Goal: Information Seeking & Learning: Learn about a topic

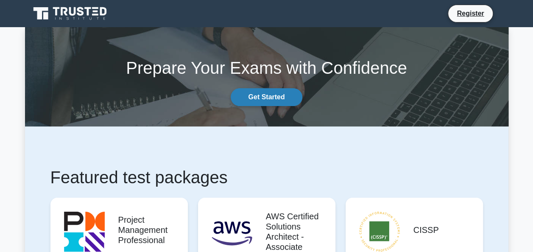
click at [282, 101] on link "Get Started" at bounding box center [265, 97] width 71 height 18
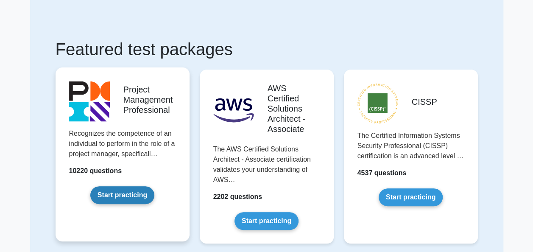
scroll to position [42, 0]
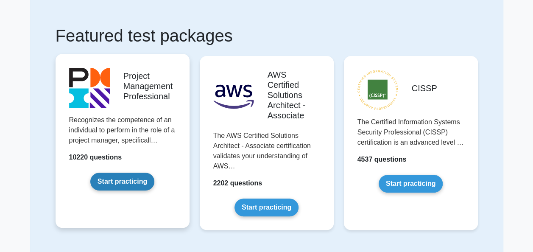
click at [125, 172] on link "Start practicing" at bounding box center [122, 181] width 64 height 18
